Goal: Task Accomplishment & Management: Manage account settings

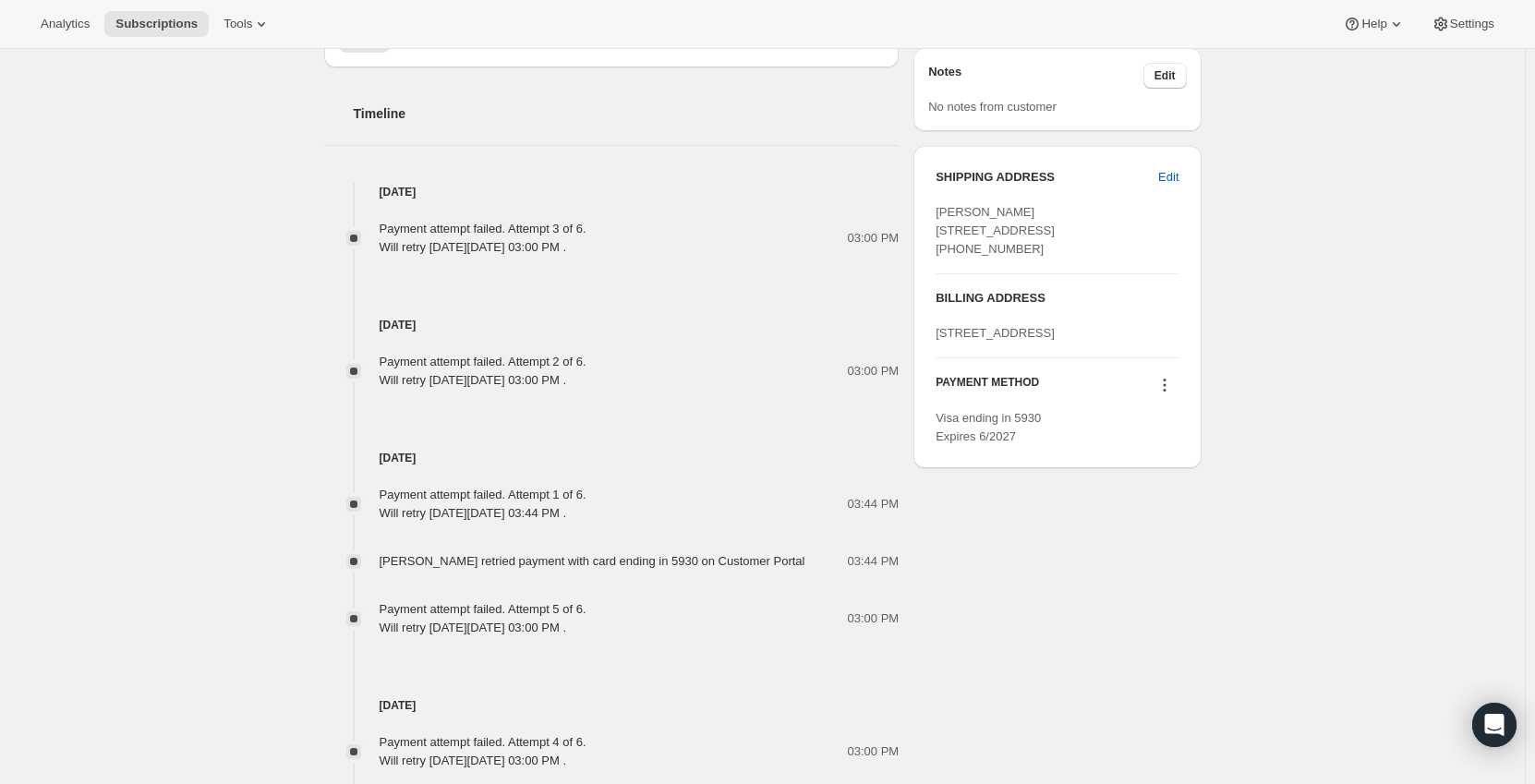
scroll to position [924, 0]
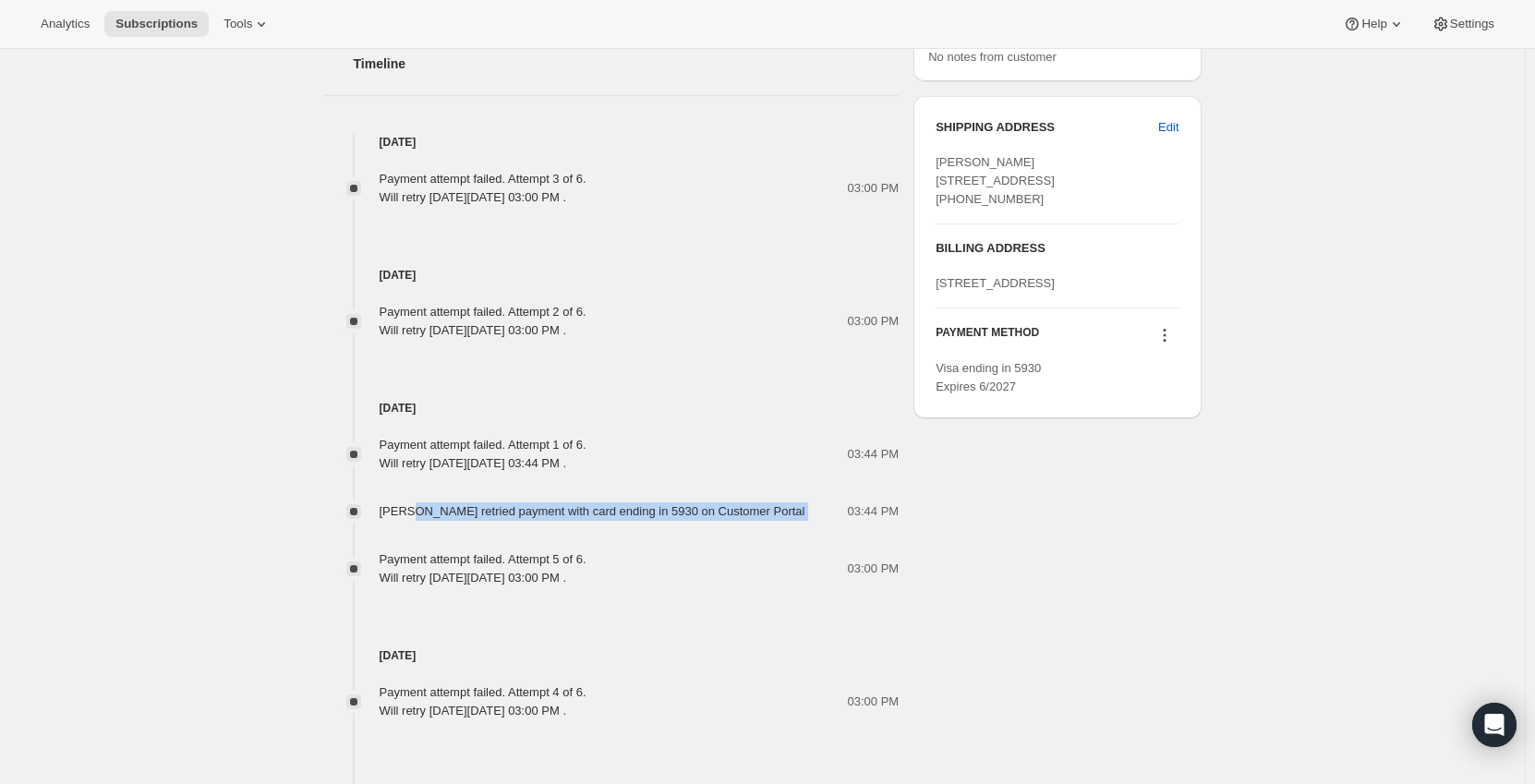
drag, startPoint x: 777, startPoint y: 516, endPoint x: 409, endPoint y: 516, distance: 368.0
click at [409, 516] on div "[PERSON_NAME] retried payment with card ending in 5930 on Customer Portal 03:44…" at bounding box center [612, 511] width 575 height 18
click at [229, 494] on div "Subscription #14945648951. This page is ready Subscription #14945648951 Success…" at bounding box center [763, 46] width 1525 height 1841
drag, startPoint x: 759, startPoint y: 516, endPoint x: 524, endPoint y: 516, distance: 235.0
click at [524, 516] on span "[PERSON_NAME] retried payment with card ending in 5930 on Customer Portal" at bounding box center [593, 511] width 426 height 14
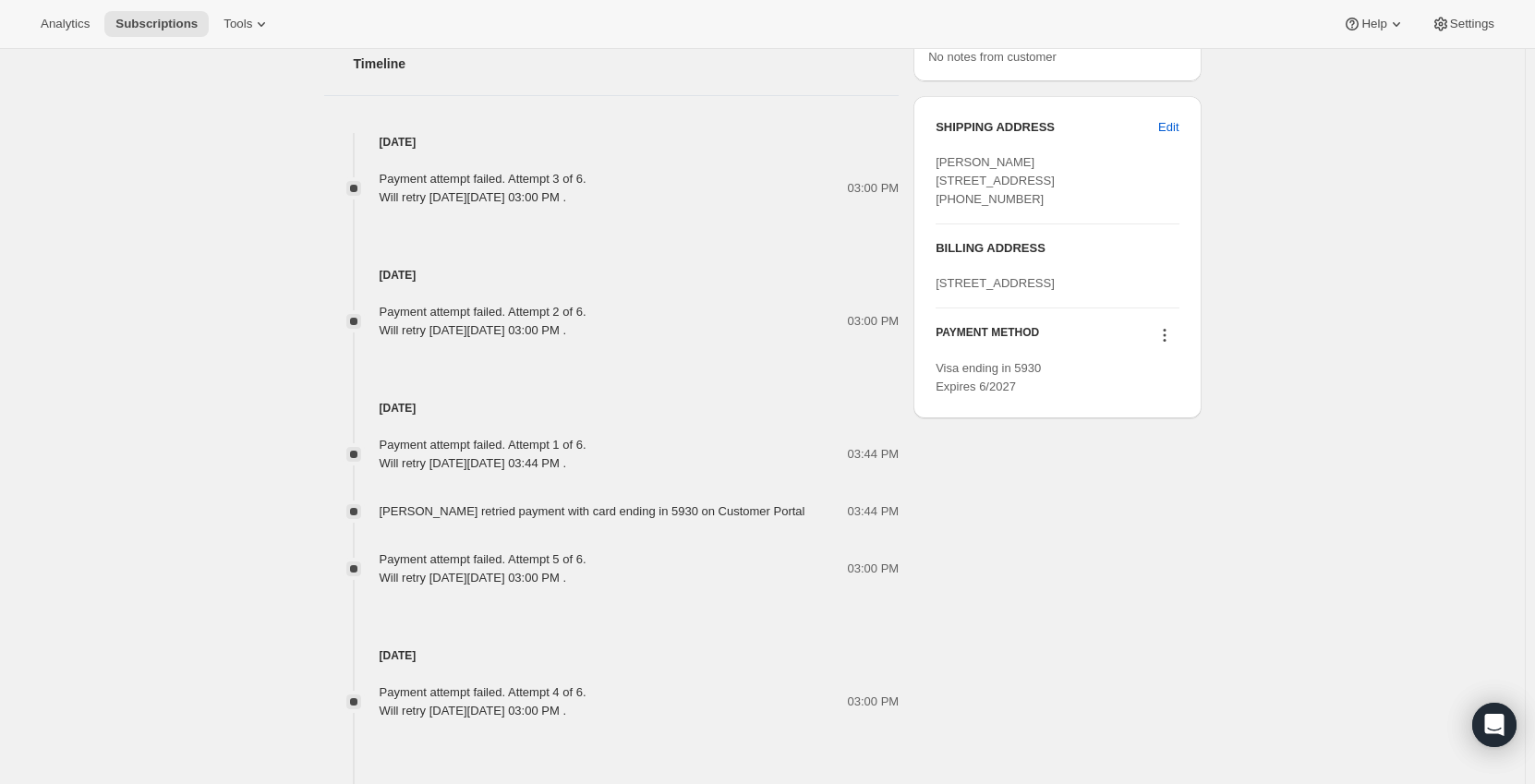
click at [125, 488] on div "Subscription #14945648951. This page is ready Subscription #14945648951 Success…" at bounding box center [763, 46] width 1525 height 1841
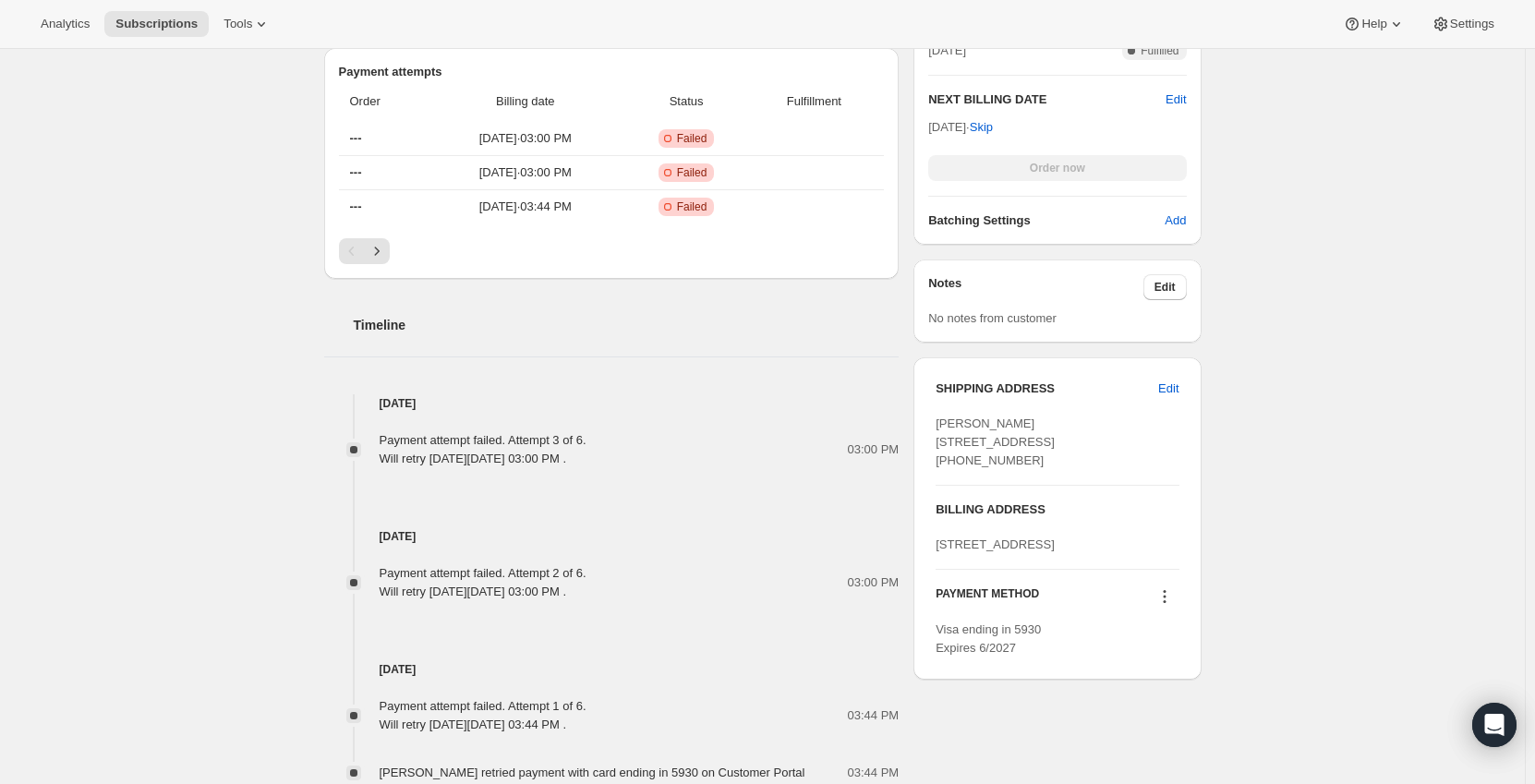
scroll to position [832, 0]
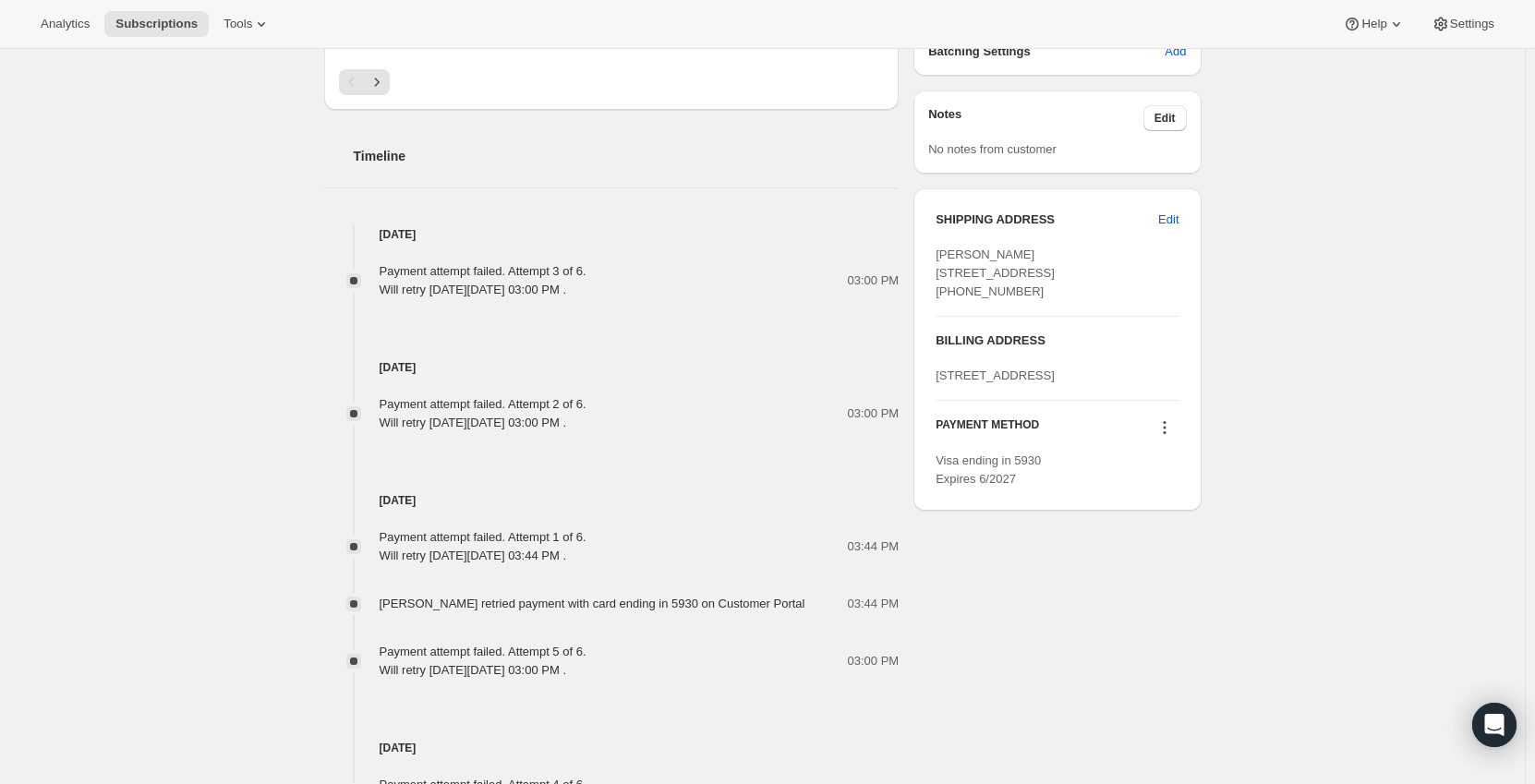
drag, startPoint x: 1076, startPoint y: 435, endPoint x: 941, endPoint y: 407, distance: 137.9
click at [941, 385] on div "[STREET_ADDRESS]" at bounding box center [1057, 375] width 243 height 18
click at [1343, 386] on div "Subscription #14945648951. This page is ready Subscription #14945648951 Success…" at bounding box center [763, 138] width 1525 height 1841
drag, startPoint x: 1028, startPoint y: 423, endPoint x: 925, endPoint y: 411, distance: 103.7
click at [925, 411] on div "SHIPPING ADDRESS Edit Jacqueline Till 14882 Amerina Way Delray Beach FL, 33446 …" at bounding box center [1057, 350] width 288 height 323
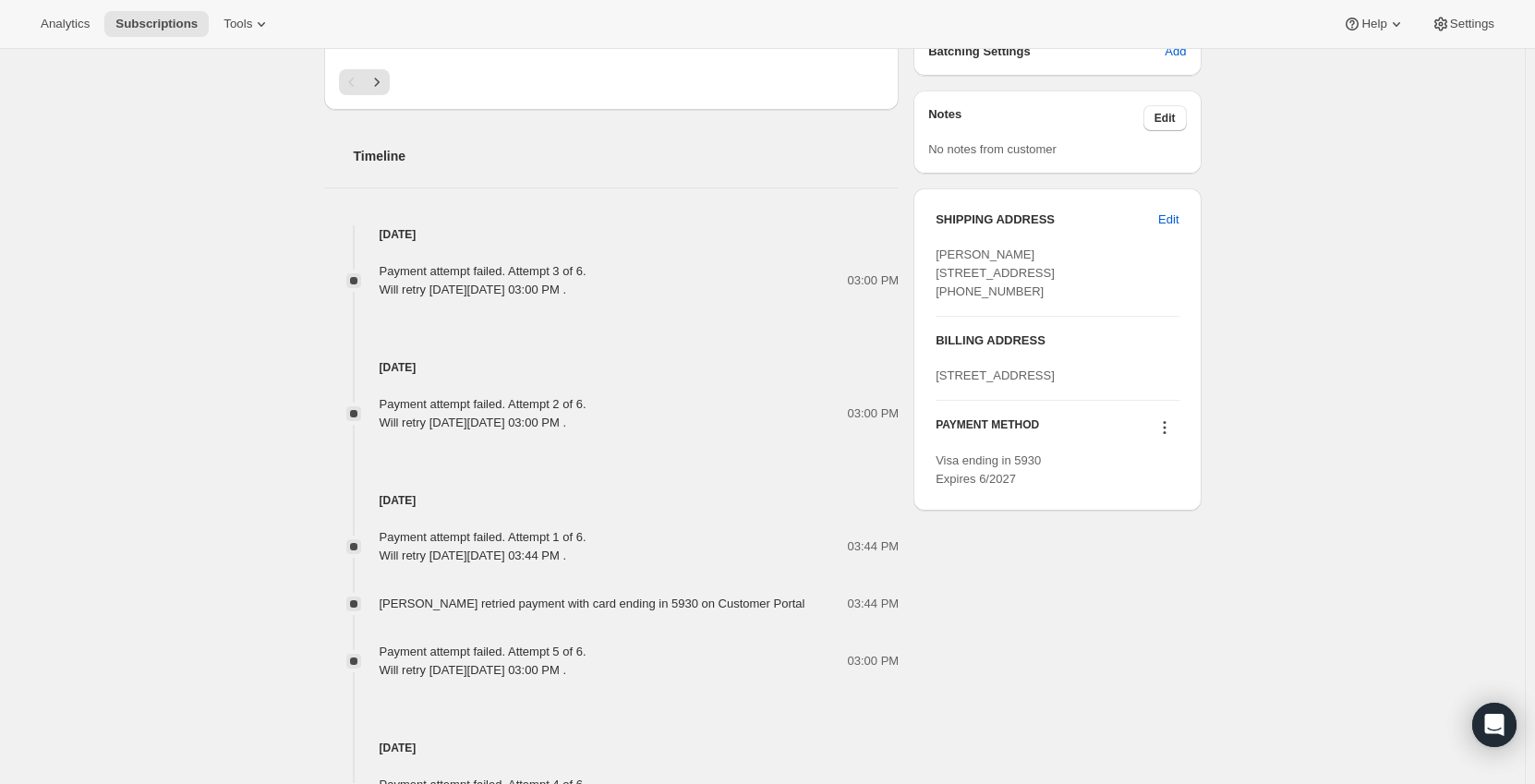
click at [1101, 385] on div "[STREET_ADDRESS]" at bounding box center [1057, 375] width 243 height 18
drag, startPoint x: 965, startPoint y: 423, endPoint x: 919, endPoint y: 415, distance: 46.7
click at [919, 415] on div "SHIPPING ADDRESS Edit Jacqueline Till 14882 Amerina Way Delray Beach FL, 33446 …" at bounding box center [1057, 350] width 288 height 323
click at [1323, 426] on div "Subscription #14945648951. This page is ready Subscription #14945648951 Success…" at bounding box center [763, 138] width 1525 height 1841
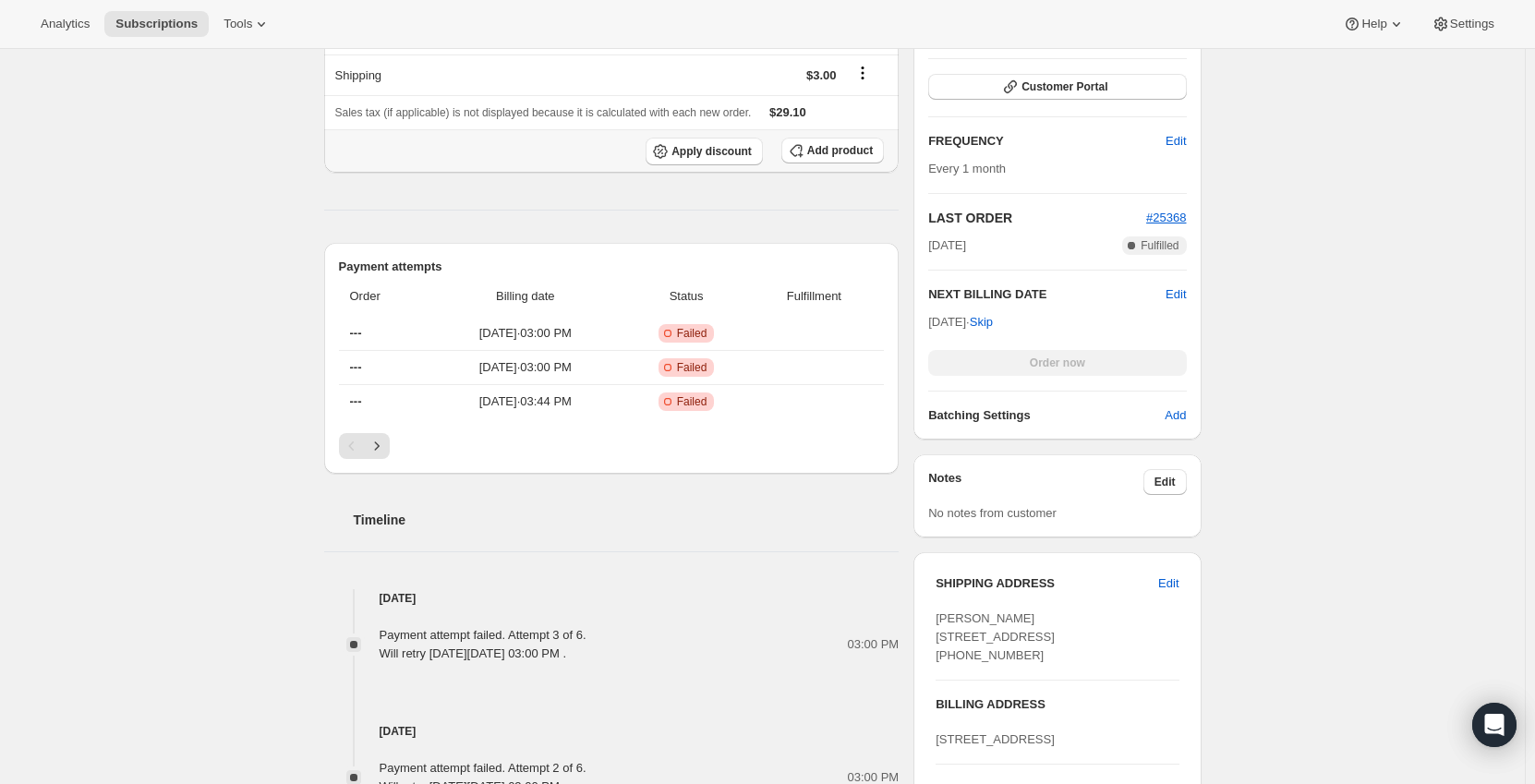
scroll to position [739, 0]
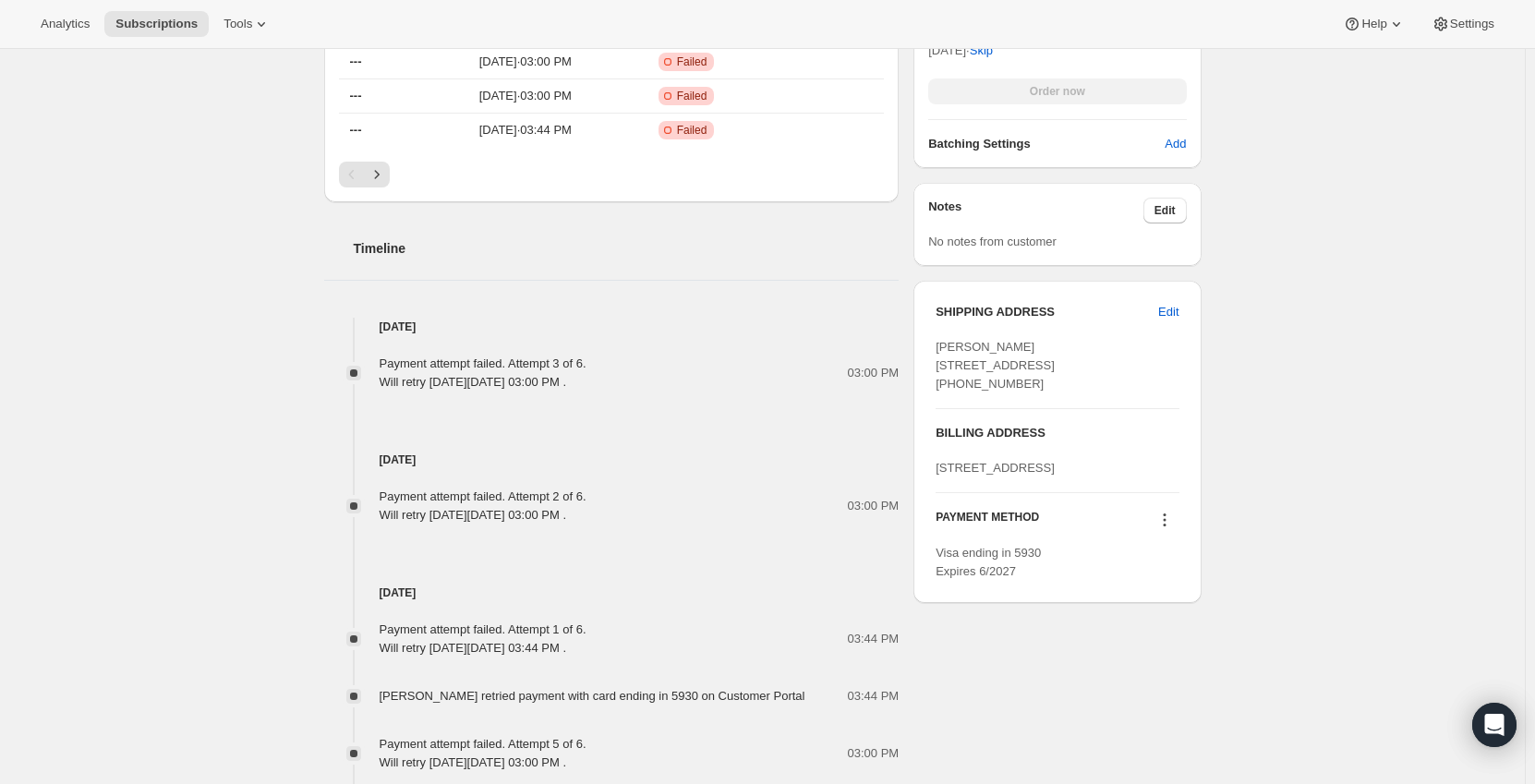
drag, startPoint x: 1066, startPoint y: 384, endPoint x: 934, endPoint y: 354, distance: 135.4
click at [934, 354] on div "SHIPPING ADDRESS Edit Jacqueline Till 14882 Amerina Way Delray Beach FL, 33446 …" at bounding box center [1057, 442] width 288 height 323
click at [1346, 404] on div "Subscription #14945648951. This page is ready Subscription #14945648951 Success…" at bounding box center [763, 230] width 1525 height 1841
drag, startPoint x: 971, startPoint y: 360, endPoint x: 915, endPoint y: 348, distance: 57.3
click at [915, 348] on div "Jackie Till jackietill@comcast.net · +12158962979 1 subscription $568.10 LTV 19…" at bounding box center [756, 336] width 892 height 1519
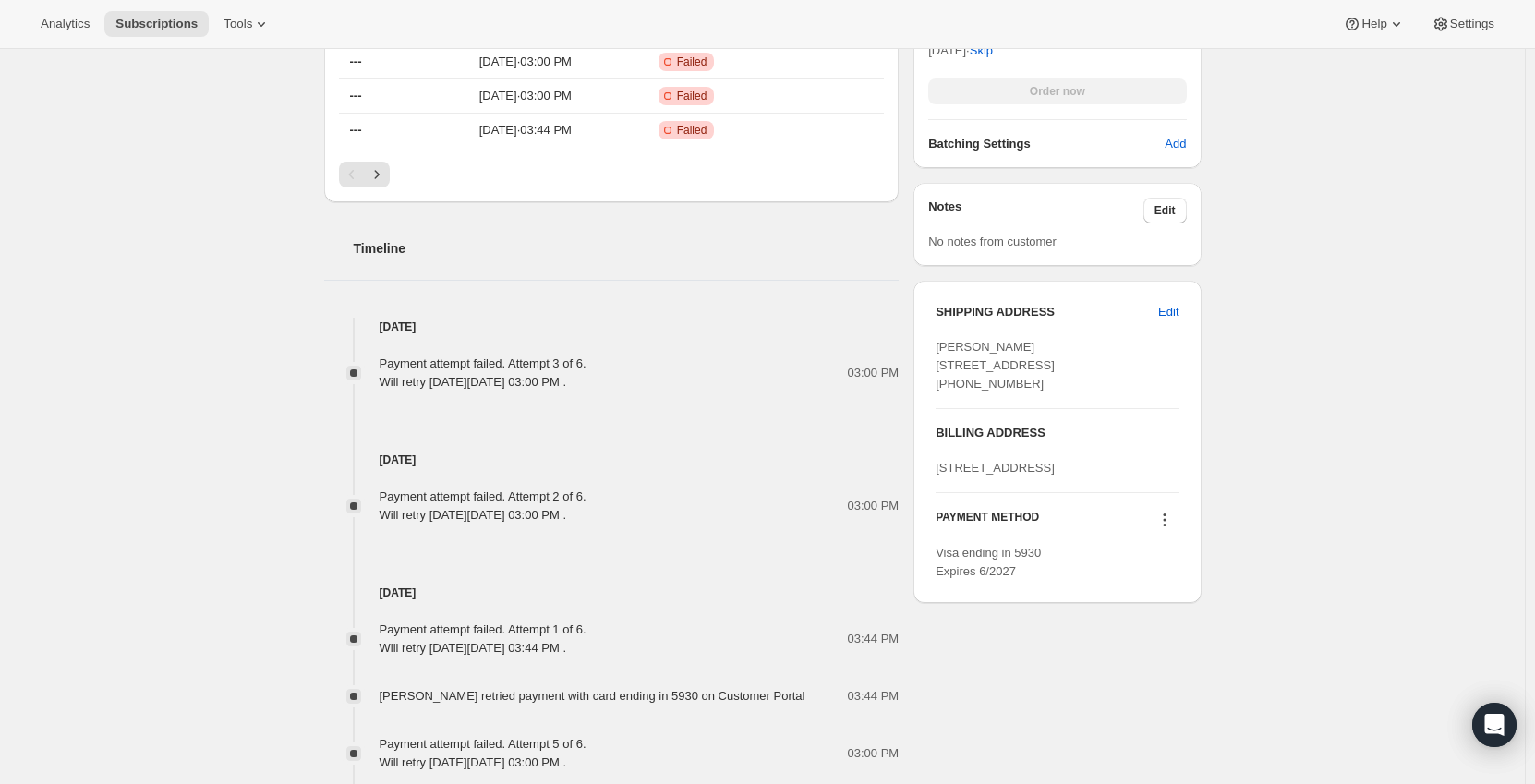
click at [1371, 392] on div "Subscription #14945648951. This page is ready Subscription #14945648951 Success…" at bounding box center [763, 230] width 1525 height 1841
drag, startPoint x: 1117, startPoint y: 384, endPoint x: 927, endPoint y: 349, distance: 193.2
click at [927, 349] on div "SHIPPING ADDRESS Edit Jacqueline Till 14882 Amerina Way Delray Beach FL, 33446 …" at bounding box center [1057, 442] width 288 height 323
click at [1421, 362] on div "Subscription #14945648951. This page is ready Subscription #14945648951 Success…" at bounding box center [763, 230] width 1525 height 1841
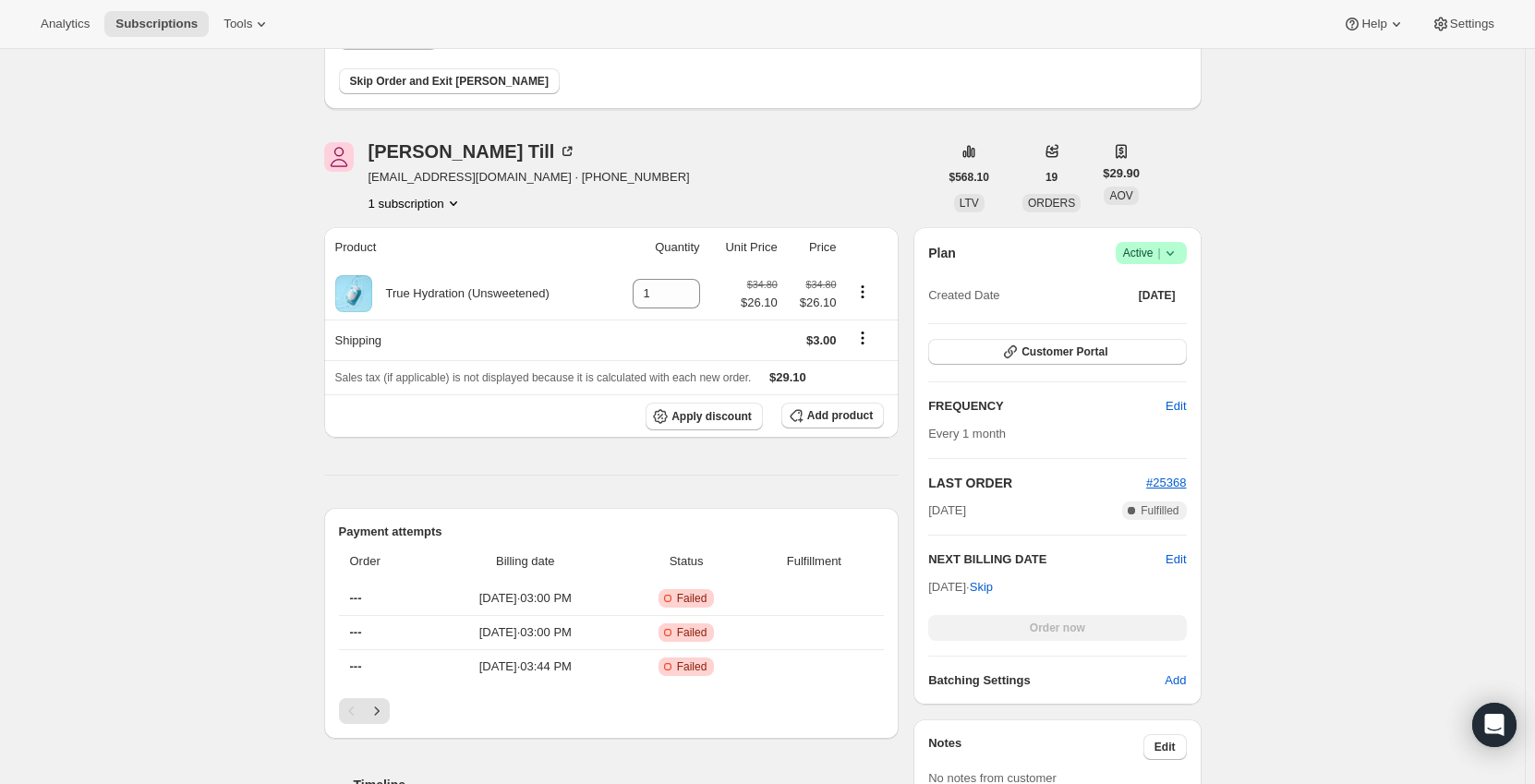
scroll to position [0, 0]
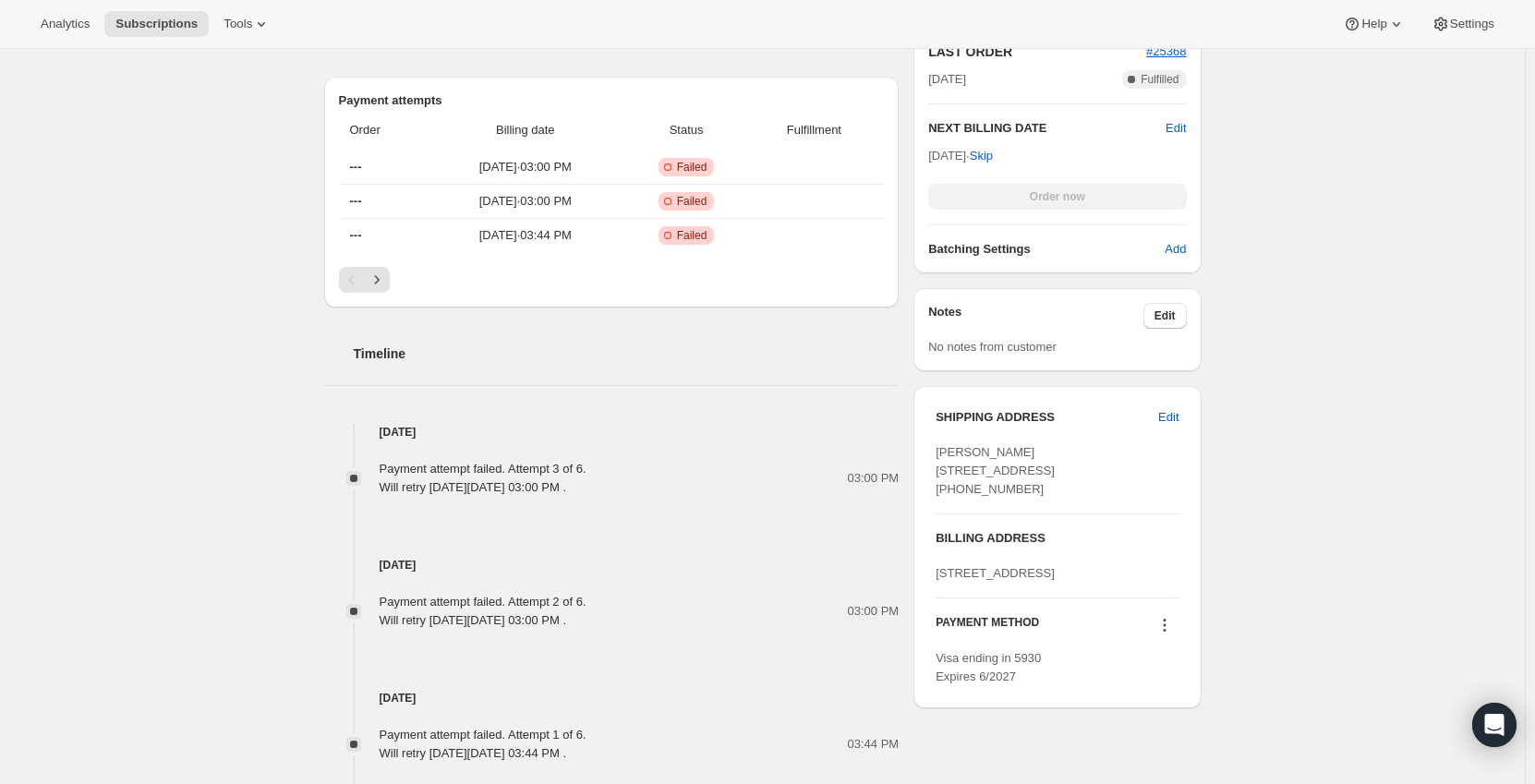
scroll to position [739, 0]
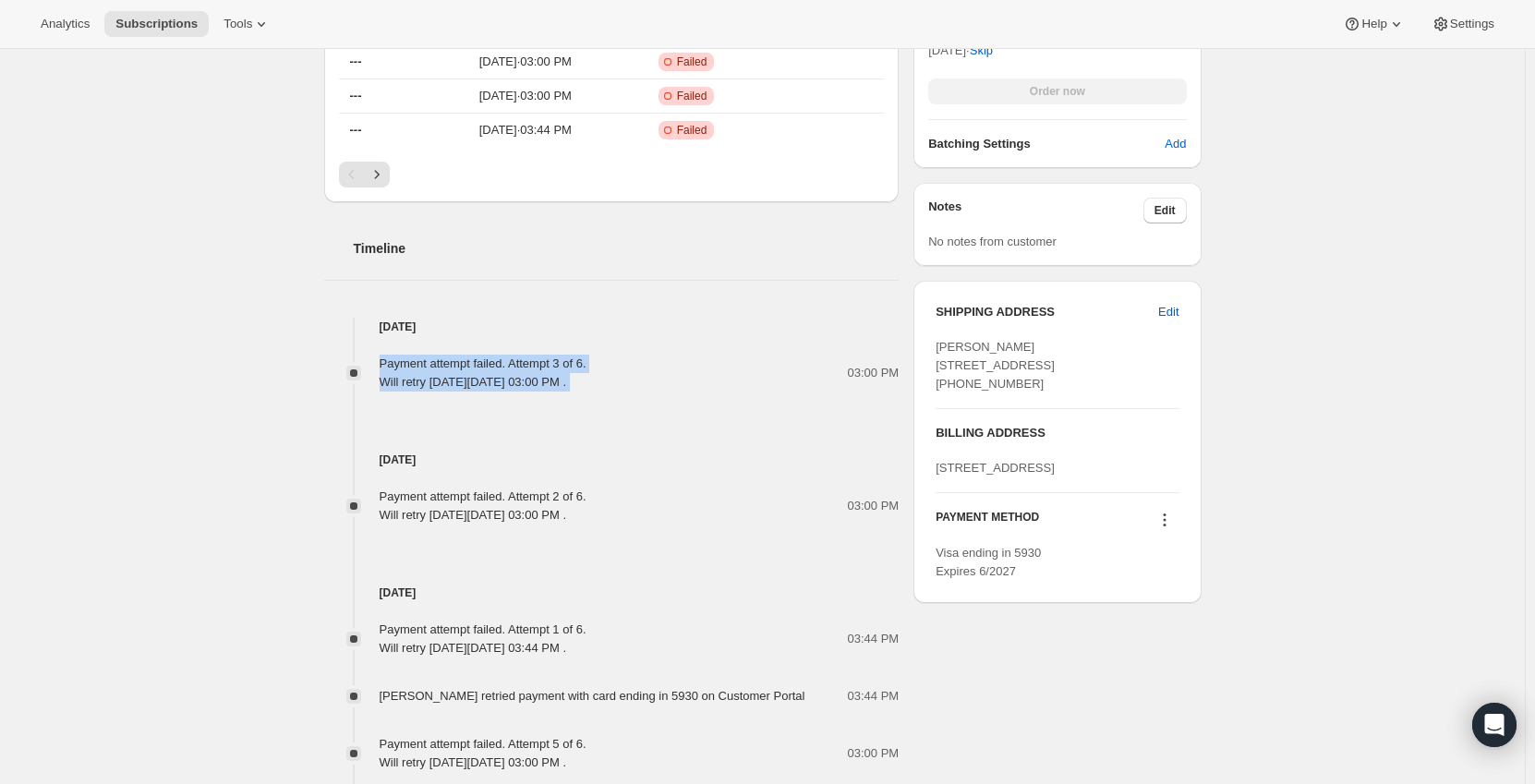
drag, startPoint x: 684, startPoint y: 386, endPoint x: 309, endPoint y: 354, distance: 376.4
click at [309, 354] on div "Subscription #14945648951. This page is ready Subscription #14945648951 Success…" at bounding box center [763, 230] width 922 height 1841
click at [243, 343] on div "Subscription #14945648951. This page is ready Subscription #14945648951 Success…" at bounding box center [763, 230] width 1525 height 1841
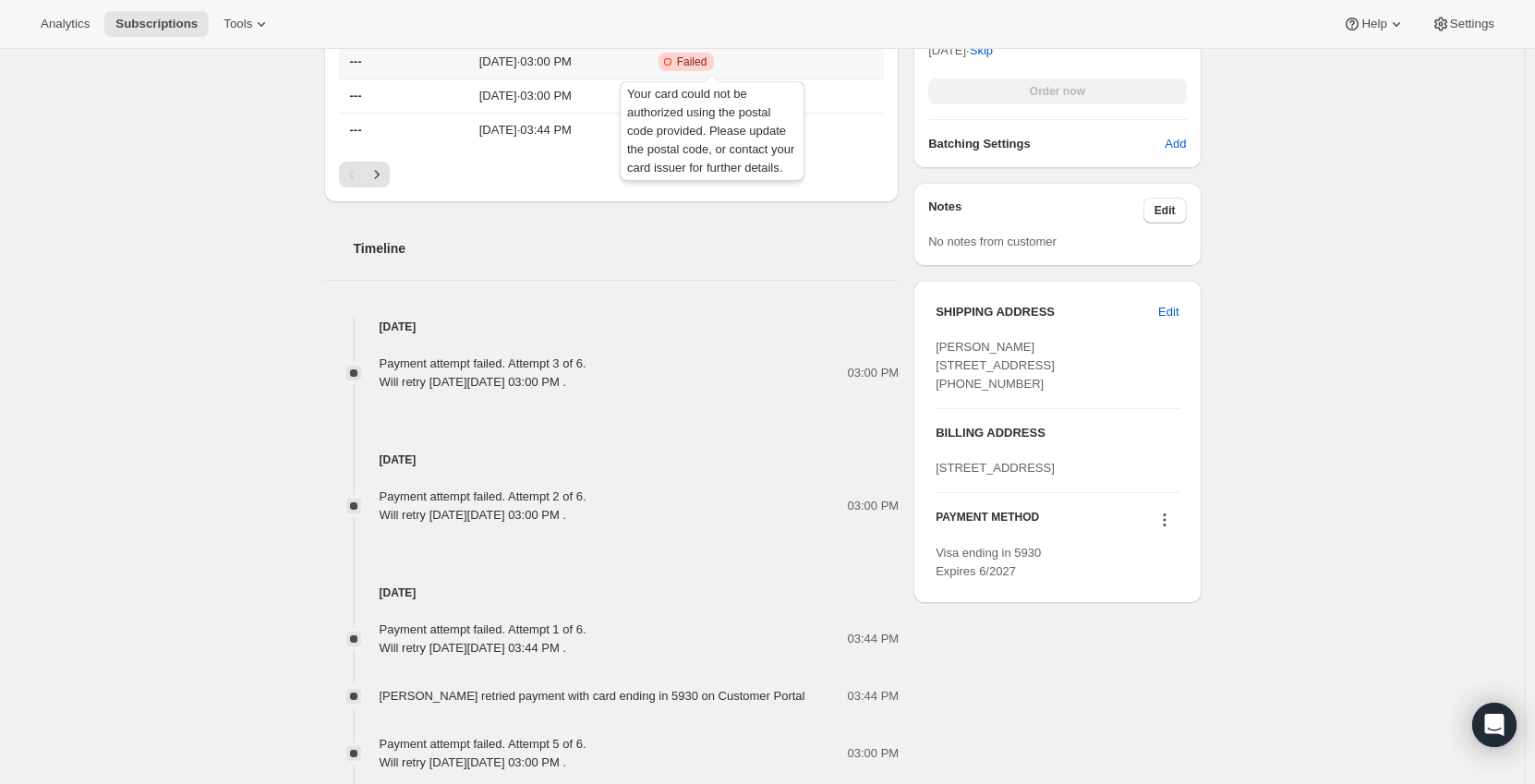
scroll to position [647, 0]
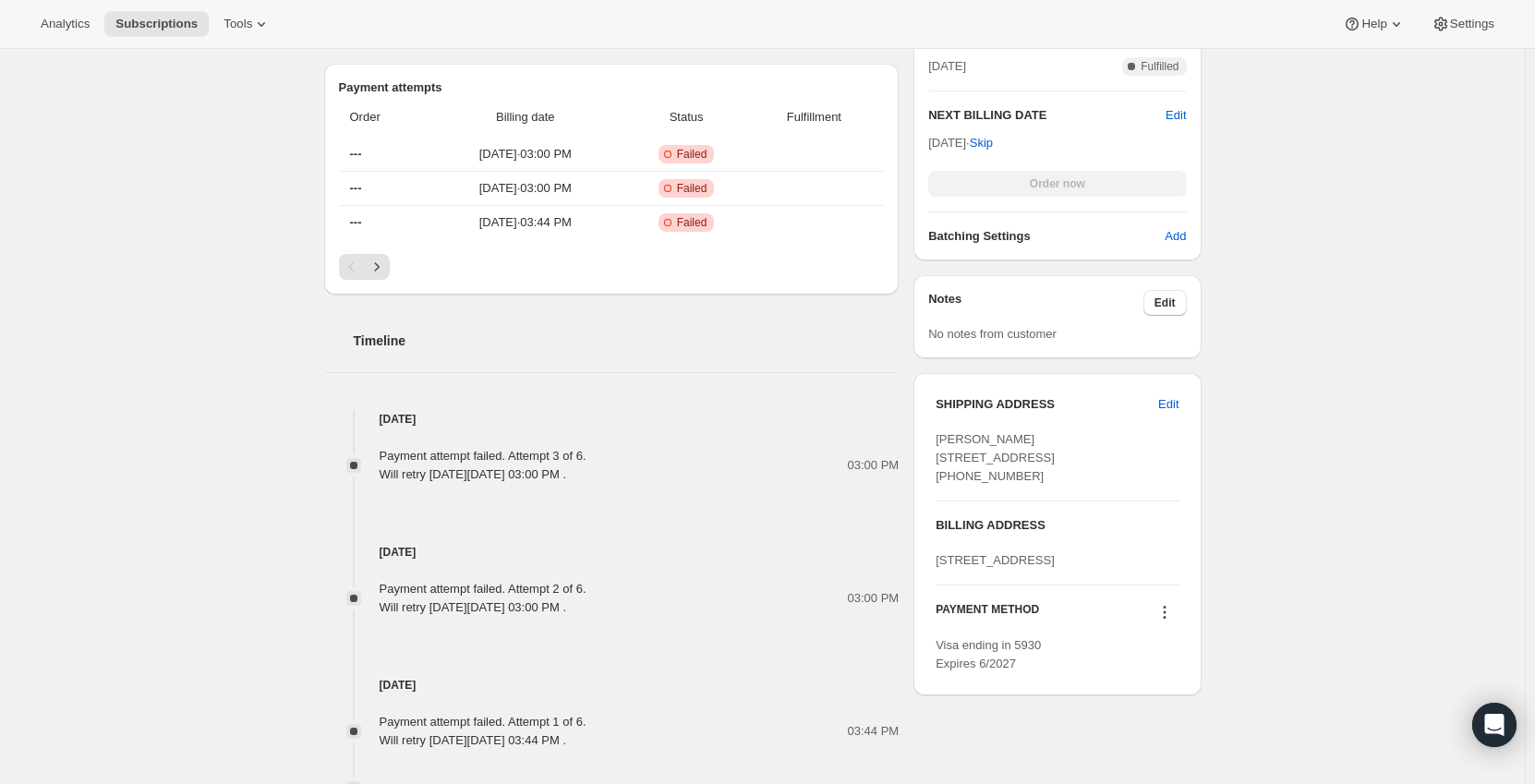
drag, startPoint x: 409, startPoint y: 351, endPoint x: 355, endPoint y: 348, distance: 54.1
click at [355, 348] on div "Timeline Aug 17, 2025 Payment attempt failed. Attempt 3 of 6. Will retry on Thu…" at bounding box center [612, 740] width 575 height 893
click at [273, 366] on div "Subscription #14945648951. This page is ready Subscription #14945648951 Success…" at bounding box center [763, 323] width 1525 height 1841
drag, startPoint x: 958, startPoint y: 599, endPoint x: 1004, endPoint y: 600, distance: 46.0
click at [1004, 567] on span "[STREET_ADDRESS]" at bounding box center [995, 561] width 119 height 14
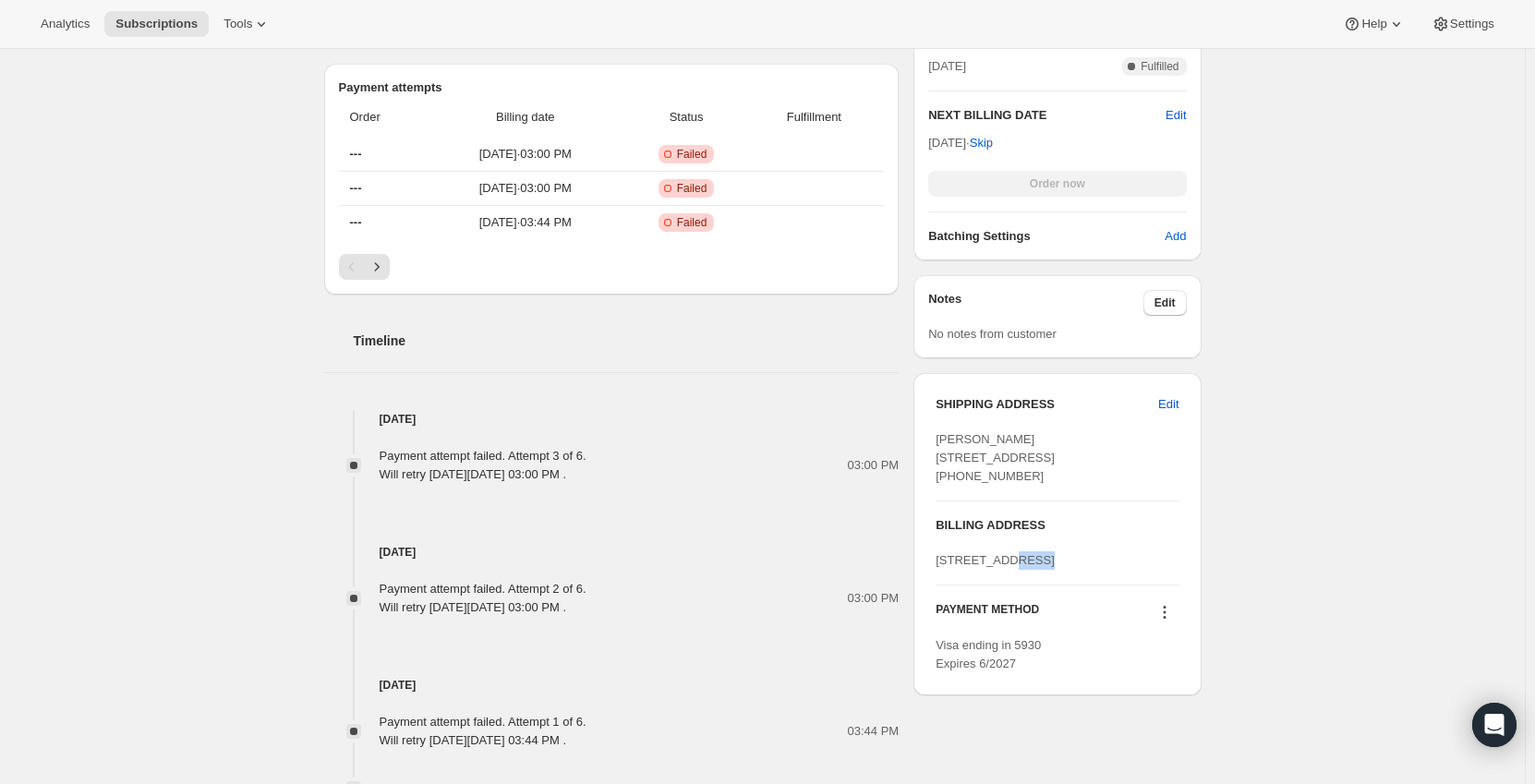
drag, startPoint x: 1006, startPoint y: 600, endPoint x: 1035, endPoint y: 600, distance: 29.0
click at [1035, 567] on span "[STREET_ADDRESS]" at bounding box center [995, 561] width 119 height 14
click at [999, 567] on span "[STREET_ADDRESS]" at bounding box center [995, 561] width 119 height 14
drag, startPoint x: 1051, startPoint y: 595, endPoint x: 1007, endPoint y: 597, distance: 44.0
click at [1007, 570] on div "[STREET_ADDRESS]" at bounding box center [1057, 561] width 243 height 18
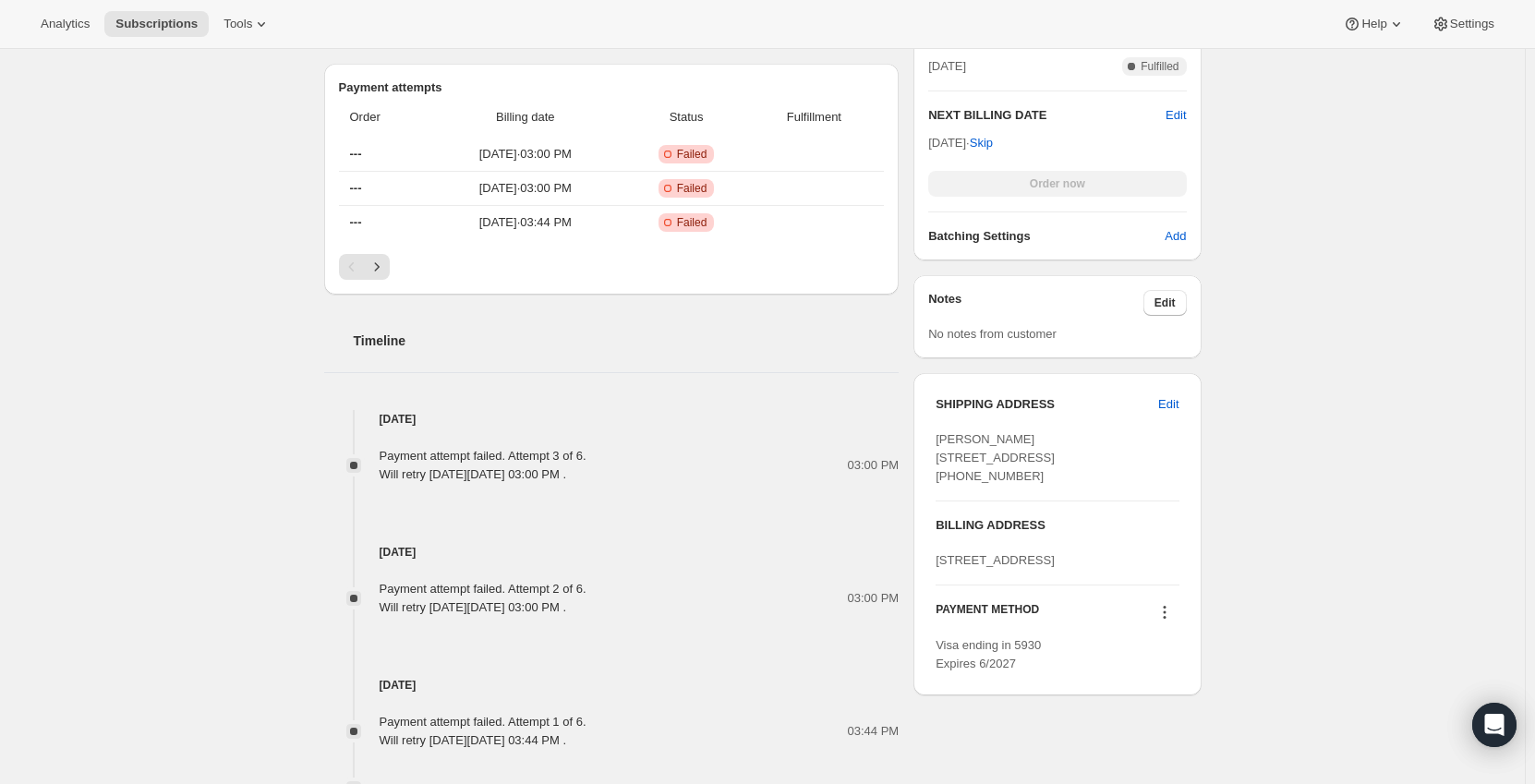
click at [1011, 567] on span "[STREET_ADDRESS]" at bounding box center [995, 561] width 119 height 14
drag, startPoint x: 939, startPoint y: 616, endPoint x: 986, endPoint y: 615, distance: 47.0
click at [986, 615] on div "SHIPPING ADDRESS Edit Jacqueline Till 14882 Amerina Way Delray Beach FL, 33446 …" at bounding box center [1057, 534] width 288 height 323
click at [1023, 570] on div "[STREET_ADDRESS]" at bounding box center [1057, 561] width 243 height 18
drag, startPoint x: 1027, startPoint y: 613, endPoint x: 1046, endPoint y: 616, distance: 19.2
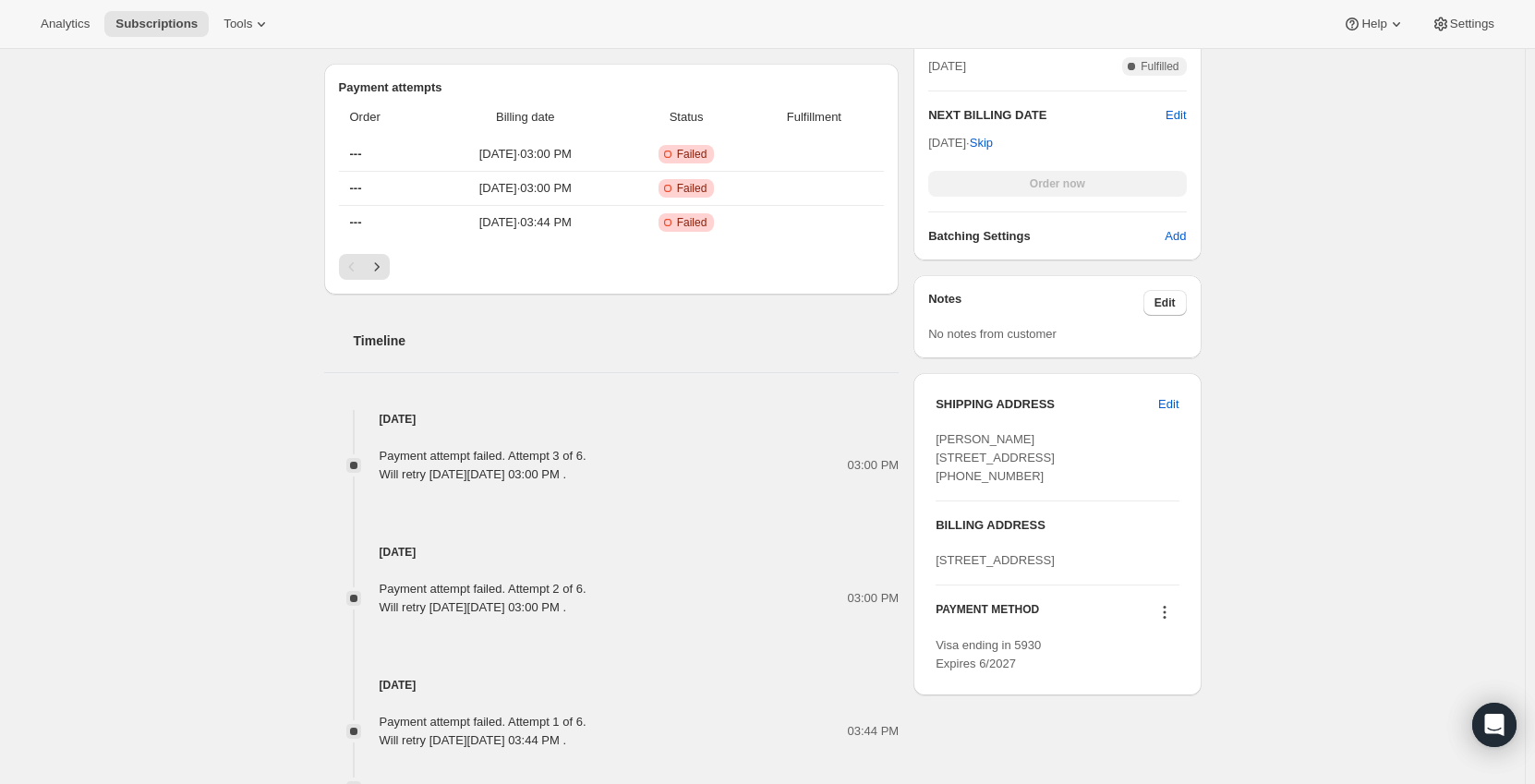
click at [1046, 567] on span "[STREET_ADDRESS]" at bounding box center [995, 561] width 119 height 14
click at [1265, 605] on div "Subscription #14945648951. This page is ready Subscription #14945648951 Success…" at bounding box center [763, 323] width 1525 height 1841
drag, startPoint x: 1019, startPoint y: 627, endPoint x: 941, endPoint y: 592, distance: 85.5
click at [941, 570] on div "[STREET_ADDRESS]" at bounding box center [1057, 561] width 243 height 18
click at [1336, 590] on div "Subscription #14945648951. This page is ready Subscription #14945648951 Success…" at bounding box center [763, 323] width 1525 height 1841
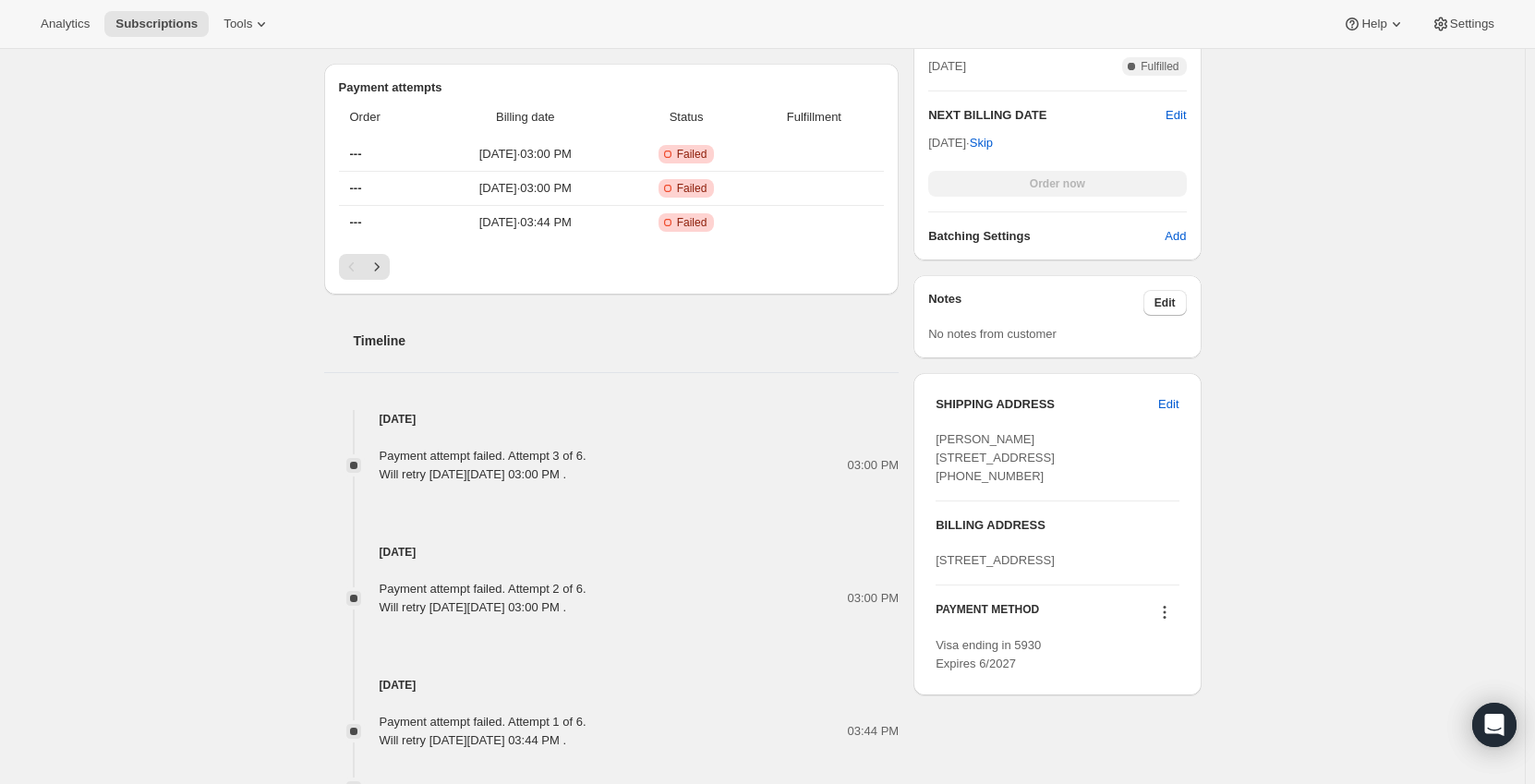
drag, startPoint x: 1051, startPoint y: 594, endPoint x: 929, endPoint y: 598, distance: 122.1
click at [929, 598] on div "SHIPPING ADDRESS Edit Jacqueline Till 14882 Amerina Way Delray Beach FL, 33446 …" at bounding box center [1057, 534] width 288 height 323
click at [1384, 604] on div "Subscription #14945648951. This page is ready Subscription #14945648951 Success…" at bounding box center [763, 323] width 1525 height 1841
drag, startPoint x: 943, startPoint y: 598, endPoint x: 1017, endPoint y: 601, distance: 74.1
click at [1017, 567] on span "[STREET_ADDRESS]" at bounding box center [995, 561] width 119 height 14
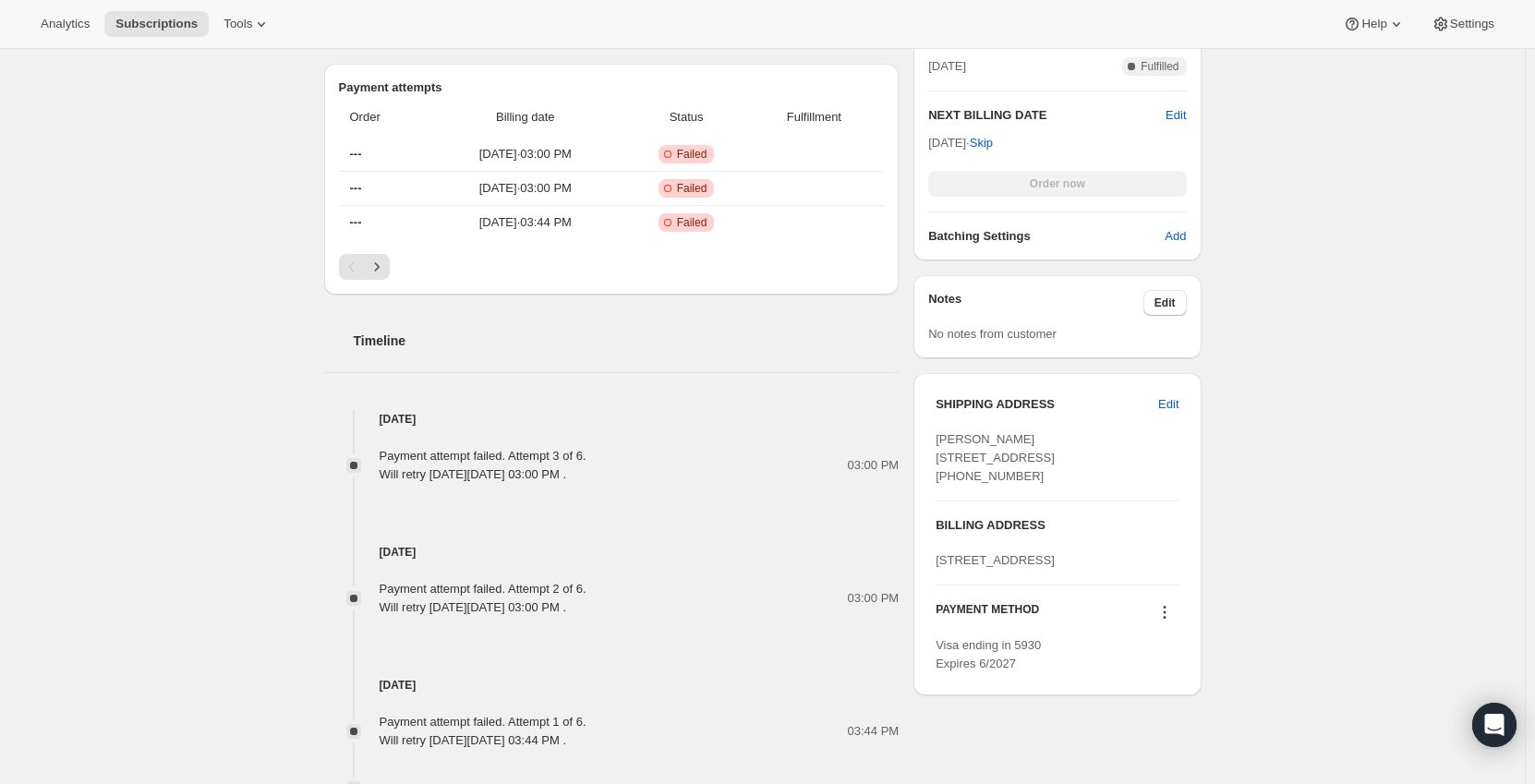
click at [951, 567] on span "[STREET_ADDRESS]" at bounding box center [995, 561] width 119 height 14
drag, startPoint x: 1041, startPoint y: 595, endPoint x: 1008, endPoint y: 595, distance: 33.0
click at [1008, 567] on span "[STREET_ADDRESS]" at bounding box center [995, 561] width 119 height 14
click at [1319, 582] on div "Subscription #14945648951. This page is ready Subscription #14945648951 Success…" at bounding box center [763, 323] width 1525 height 1841
drag, startPoint x: 1041, startPoint y: 598, endPoint x: 1005, endPoint y: 599, distance: 36.0
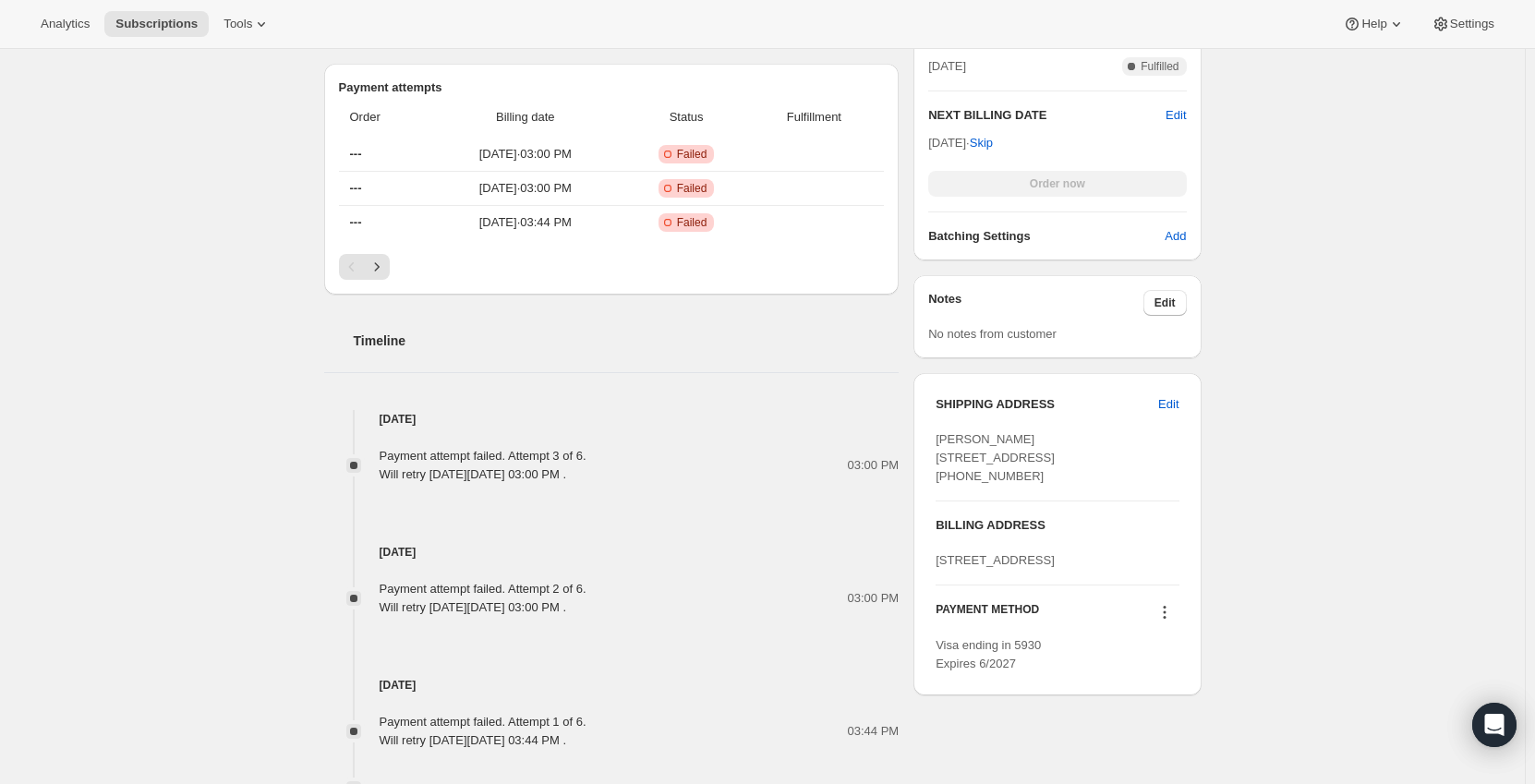
click at [1005, 567] on span "[STREET_ADDRESS]" at bounding box center [995, 561] width 119 height 14
click at [1433, 574] on div "Subscription #14945648951. This page is ready Subscription #14945648951 Success…" at bounding box center [763, 323] width 1525 height 1841
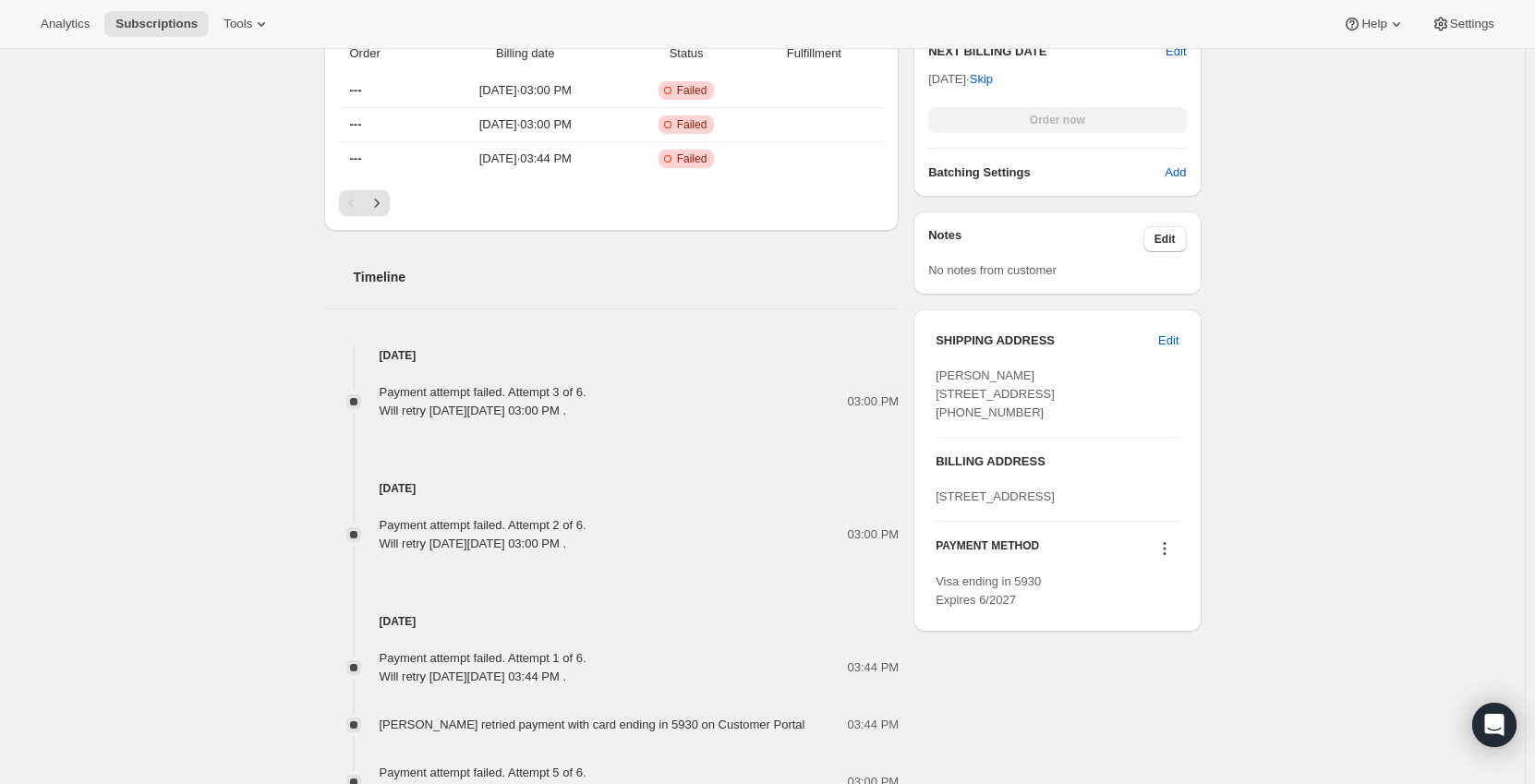
scroll to position [739, 0]
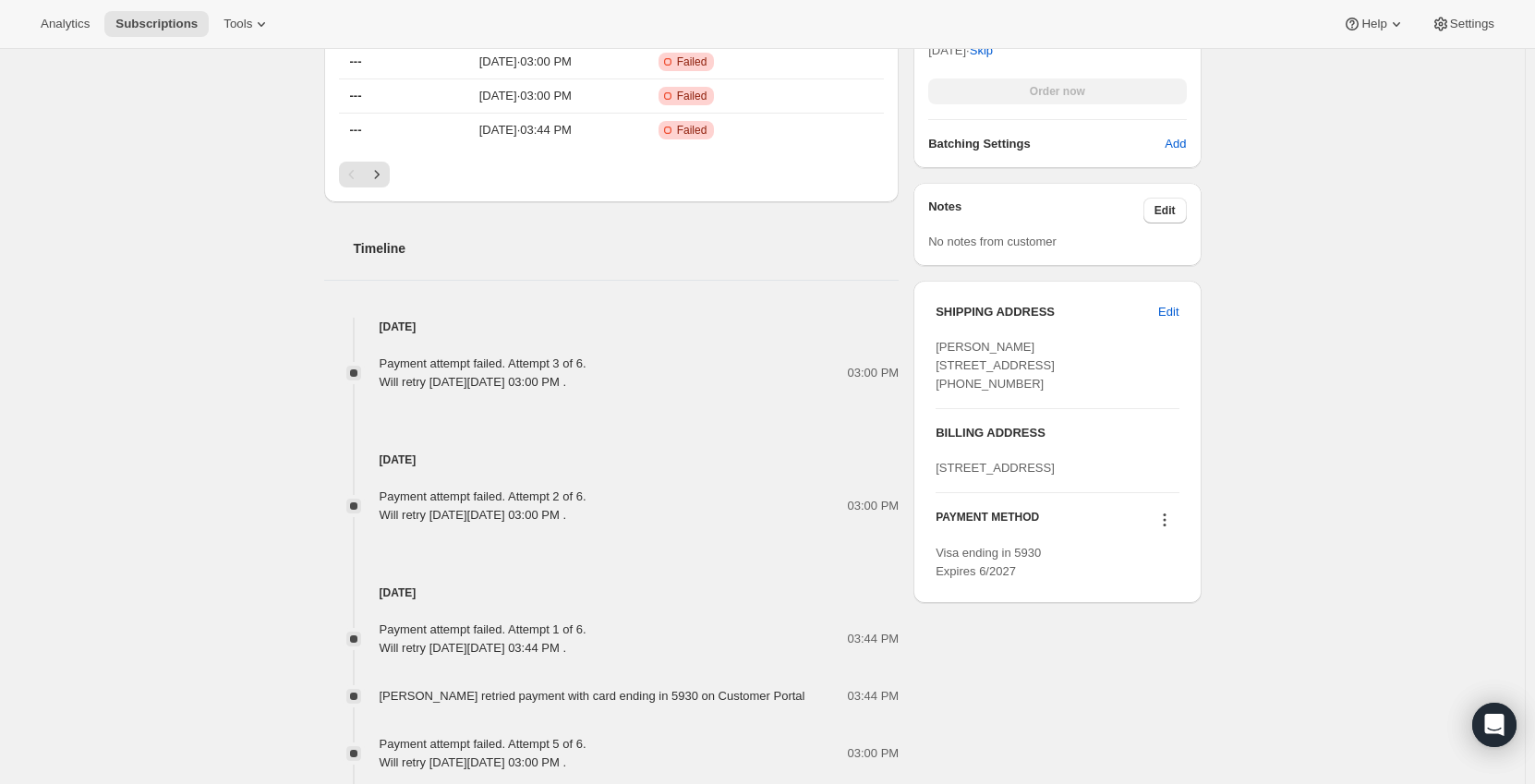
click at [1174, 529] on icon at bounding box center [1164, 520] width 18 height 18
click at [1276, 570] on div "Subscription #14945648951. This page is ready Subscription #14945648951 Success…" at bounding box center [763, 230] width 1525 height 1841
click at [1157, 530] on button at bounding box center [1165, 520] width 29 height 20
drag, startPoint x: 1019, startPoint y: 538, endPoint x: 930, endPoint y: 502, distance: 96.0
click at [930, 502] on div "SHIPPING ADDRESS Edit Jacqueline Till 14882 Amerina Way Delray Beach FL, 33446 …" at bounding box center [1057, 442] width 288 height 323
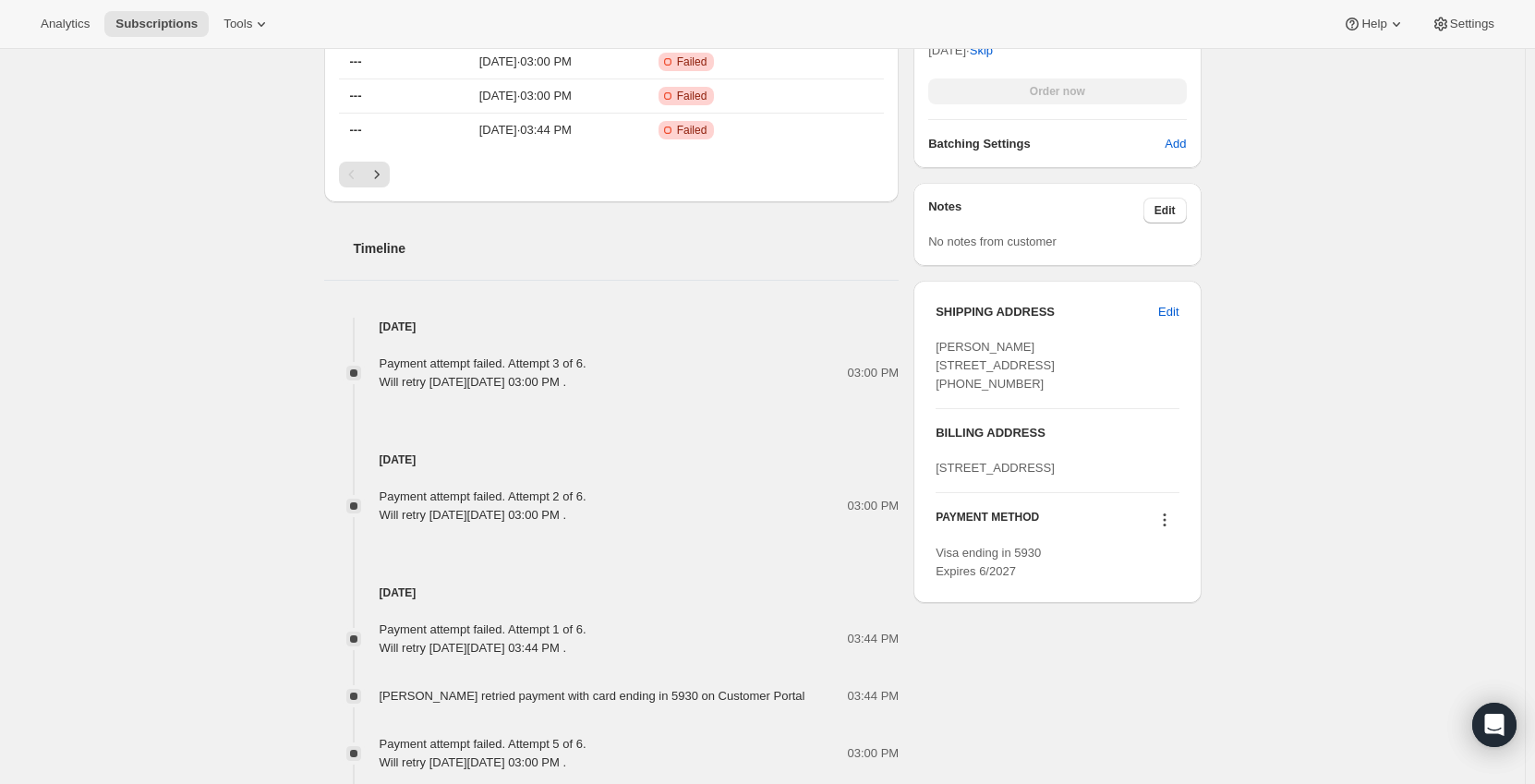
click at [1173, 529] on icon at bounding box center [1164, 520] width 18 height 18
click at [1285, 529] on div "Subscription #14945648951. This page is ready Subscription #14945648951 Success…" at bounding box center [763, 230] width 1525 height 1841
click at [1171, 529] on icon at bounding box center [1164, 520] width 18 height 18
click at [1294, 528] on div "Subscription #14945648951. This page is ready Subscription #14945648951 Success…" at bounding box center [763, 230] width 1525 height 1841
click at [1174, 529] on icon at bounding box center [1164, 520] width 18 height 18
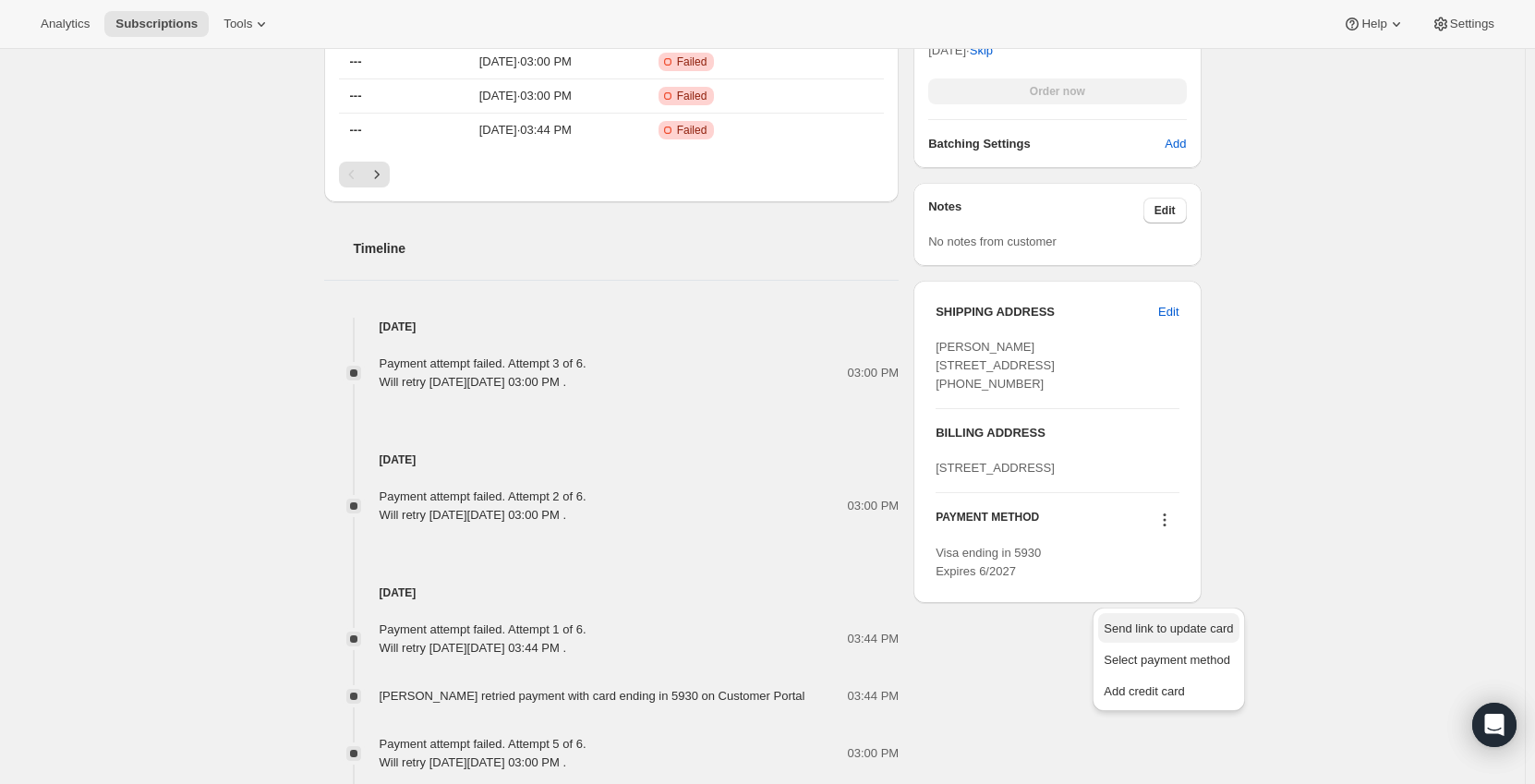
click at [1163, 629] on span "Send link to update card" at bounding box center [1168, 629] width 129 height 14
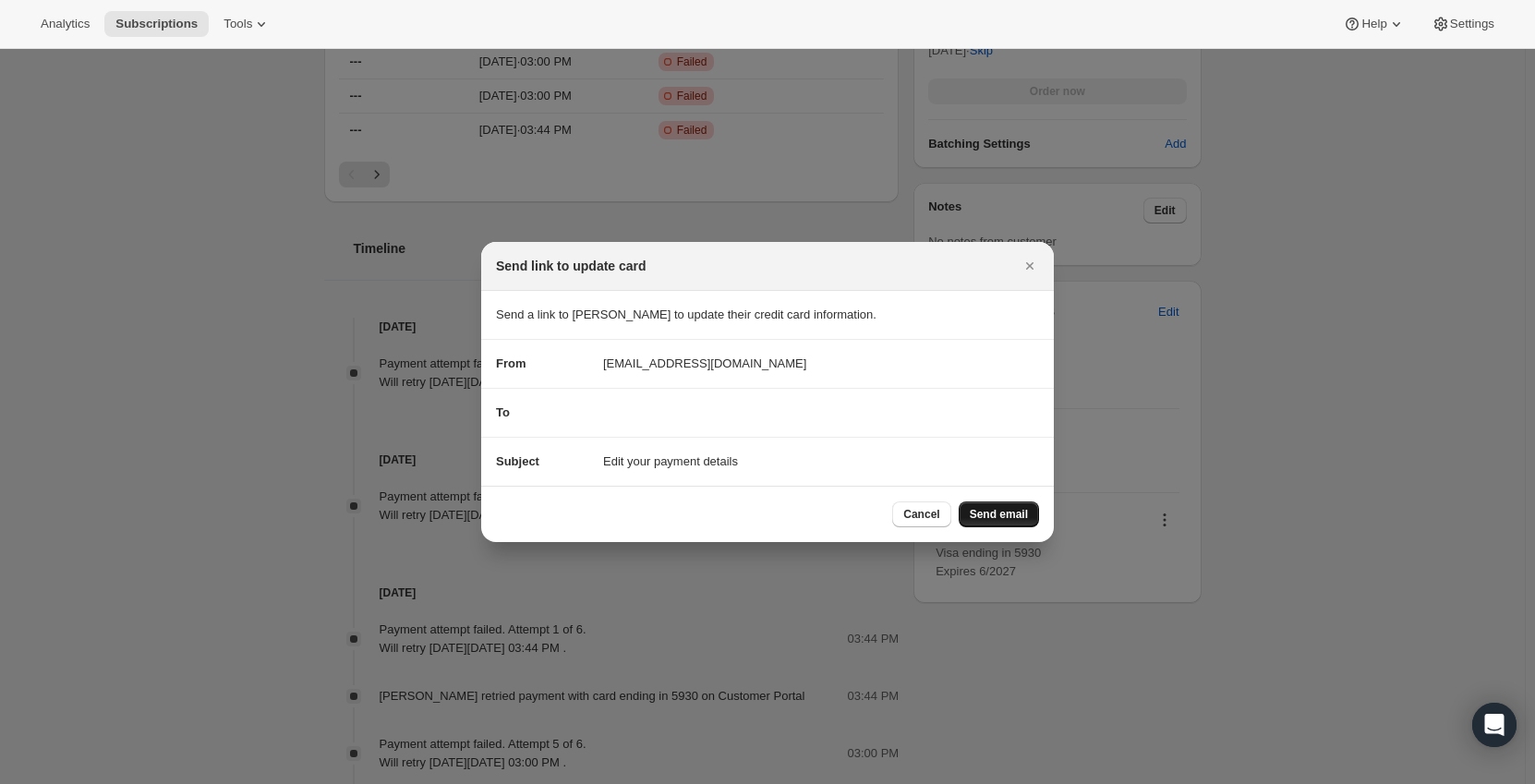
click at [1007, 513] on span "Send email" at bounding box center [999, 514] width 58 height 15
